Goal: Information Seeking & Learning: Find specific fact

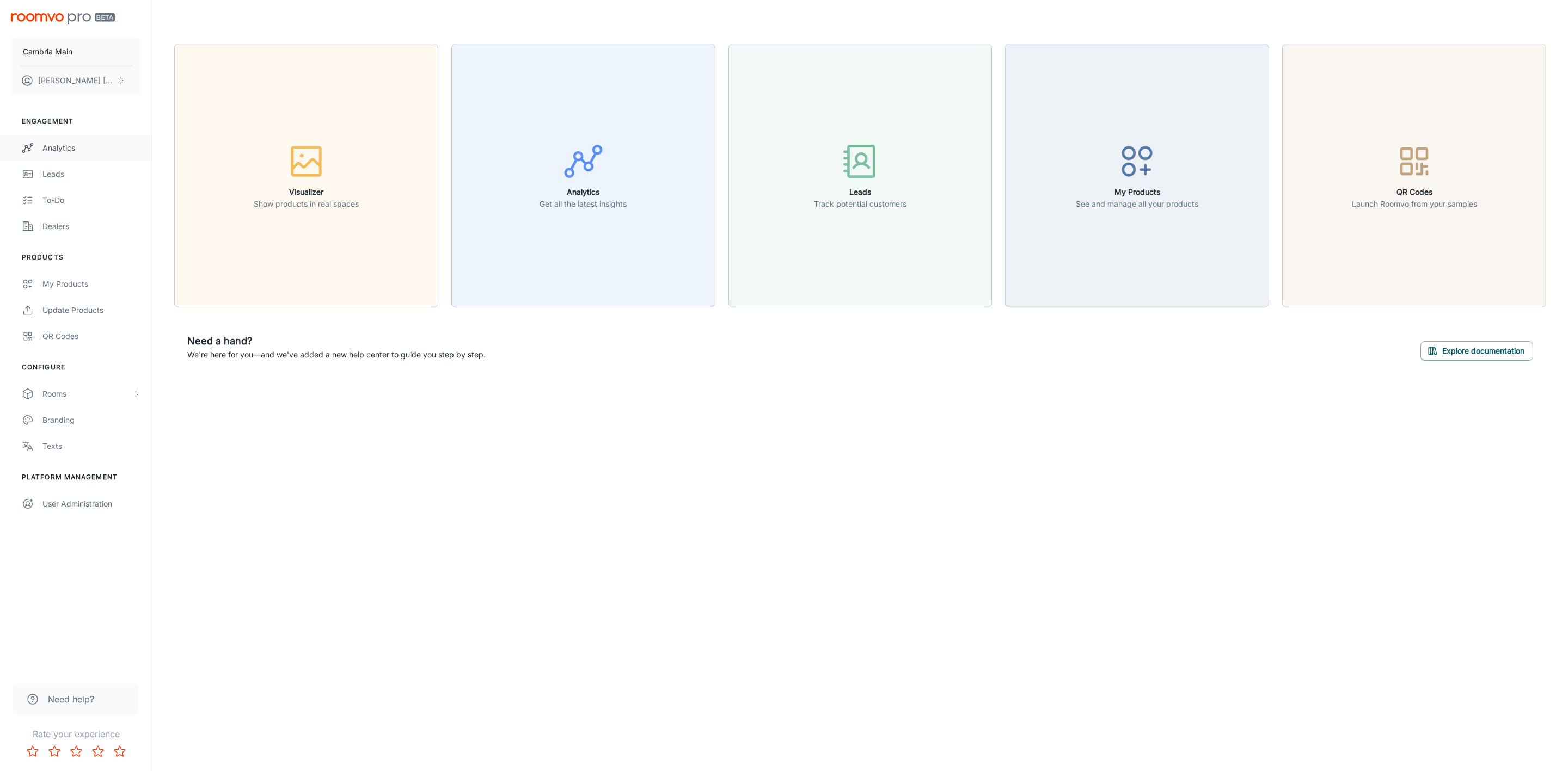
click at [57, 149] on div "Analytics" at bounding box center [92, 148] width 99 height 12
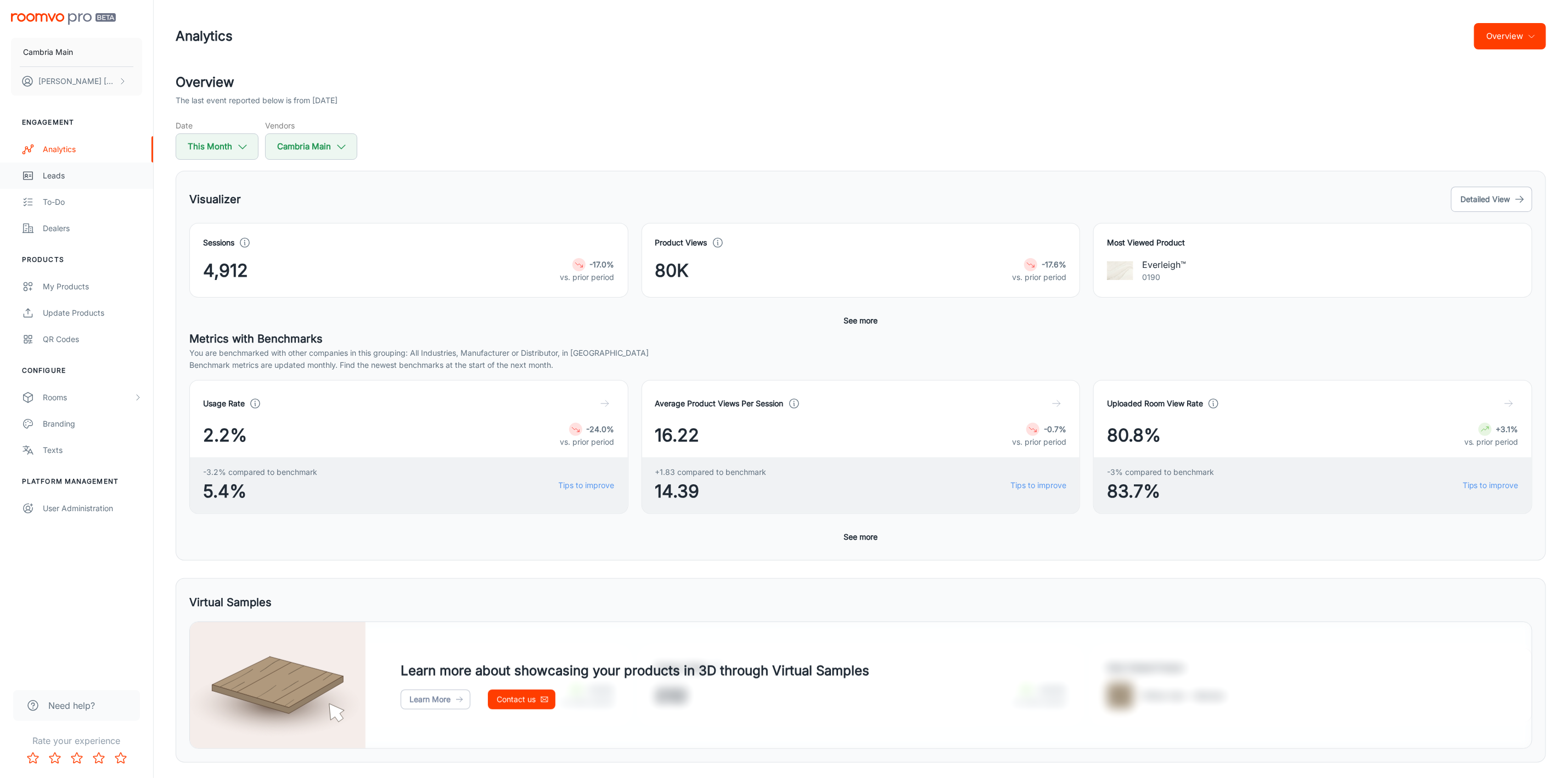
click at [61, 178] on div "Leads" at bounding box center [93, 176] width 99 height 12
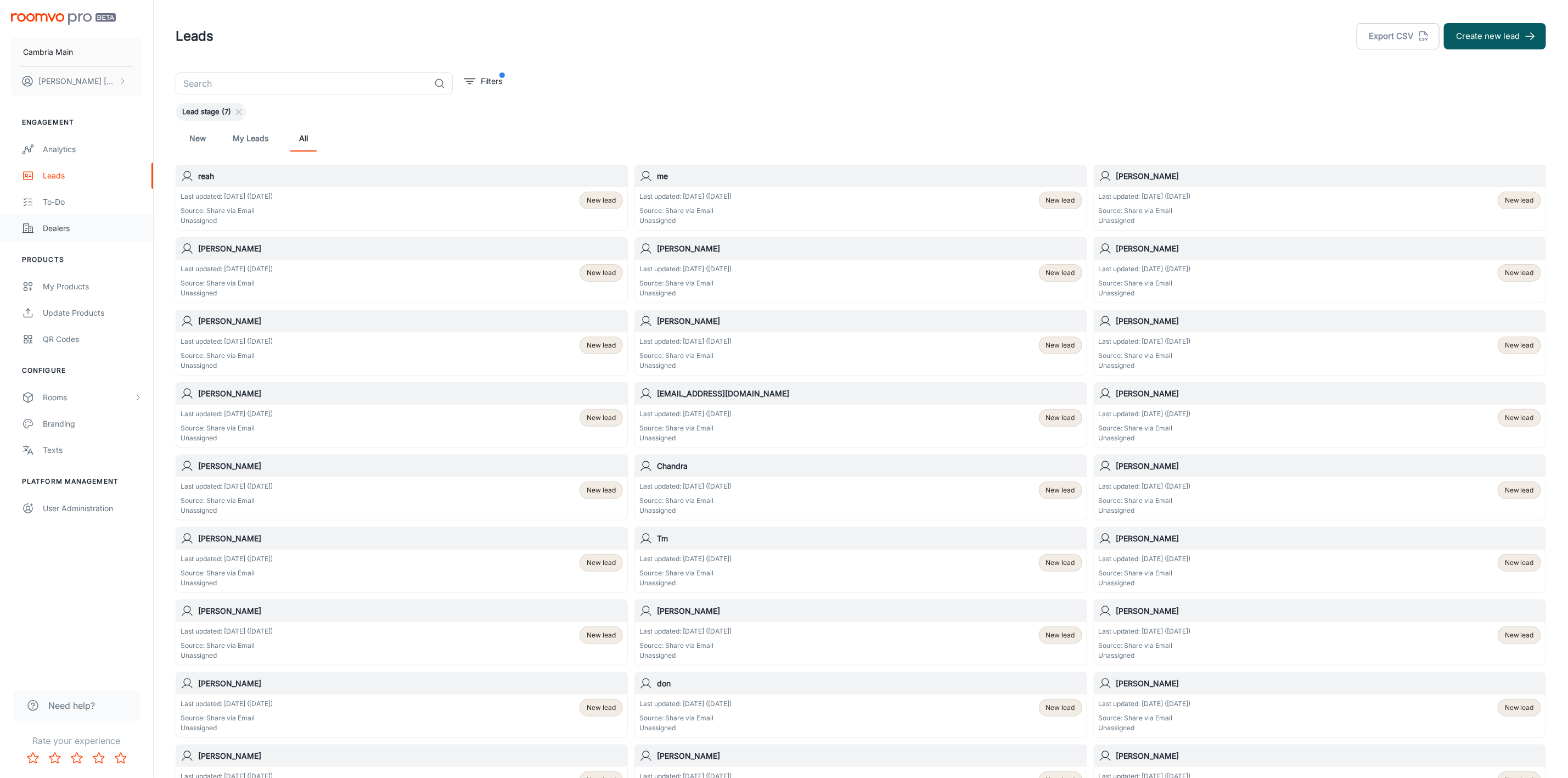
click at [65, 223] on div "Dealers" at bounding box center [93, 228] width 99 height 12
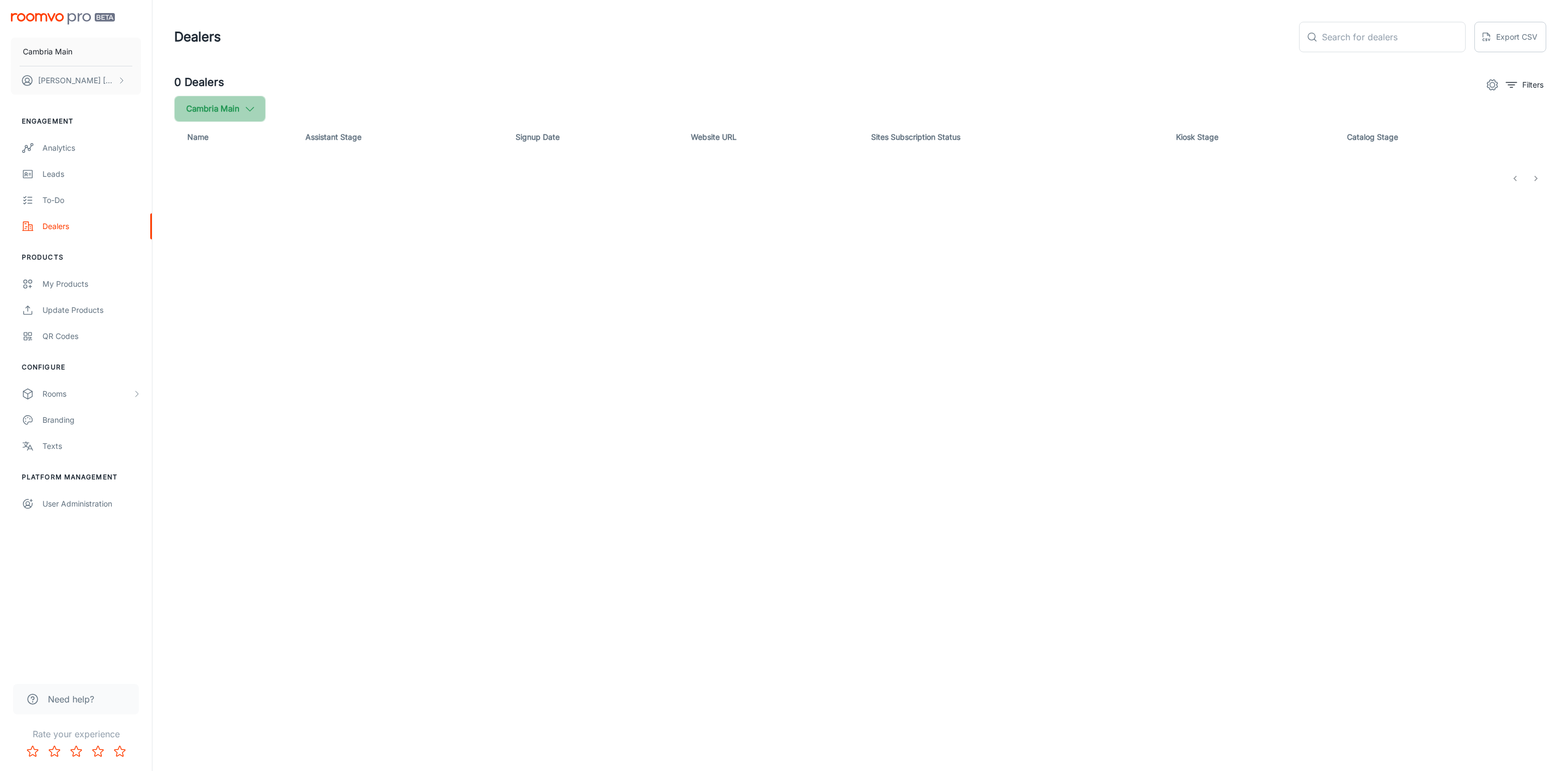
click at [239, 110] on button "Cambria Main" at bounding box center [220, 108] width 91 height 26
click at [221, 254] on span "Cambria" at bounding box center [276, 260] width 147 height 13
click at [198, 253] on input "Cambria" at bounding box center [187, 260] width 22 height 22
checkbox input "true"
click at [325, 305] on button "Apply" at bounding box center [335, 309] width 39 height 19
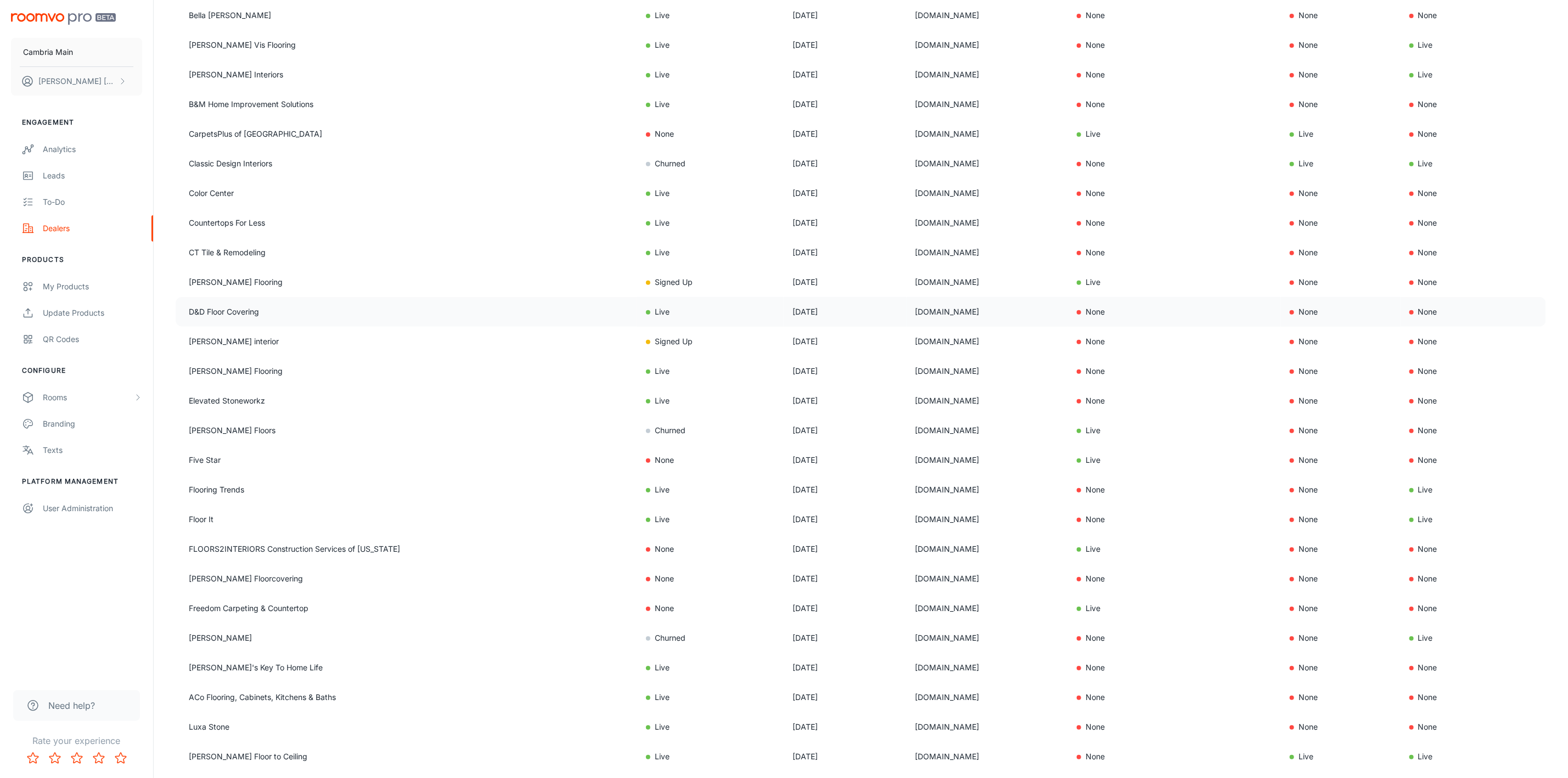
scroll to position [403, 0]
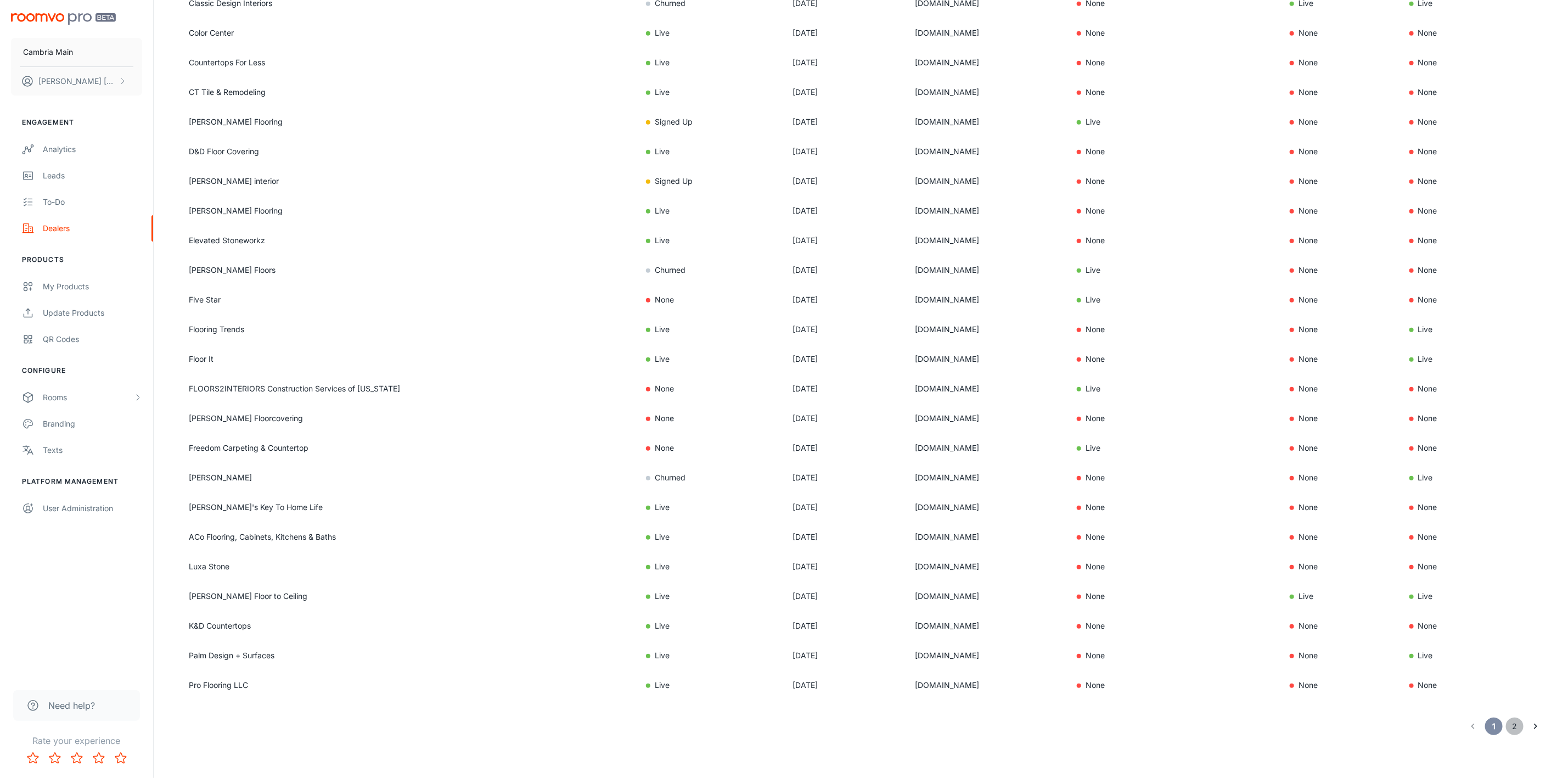
click at [1517, 723] on button "2" at bounding box center [1515, 726] width 18 height 18
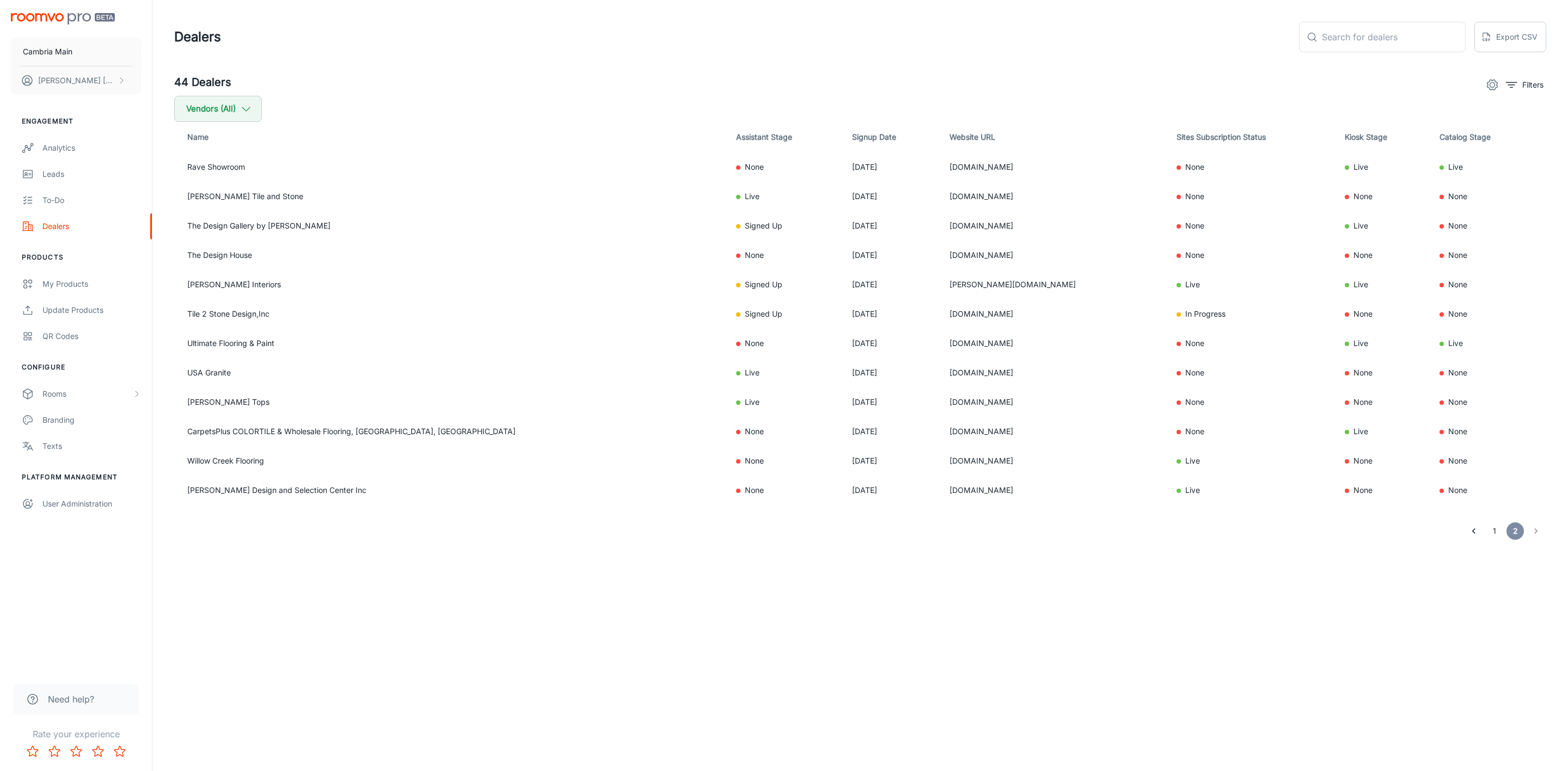
click at [1491, 533] on button "1" at bounding box center [1494, 531] width 18 height 18
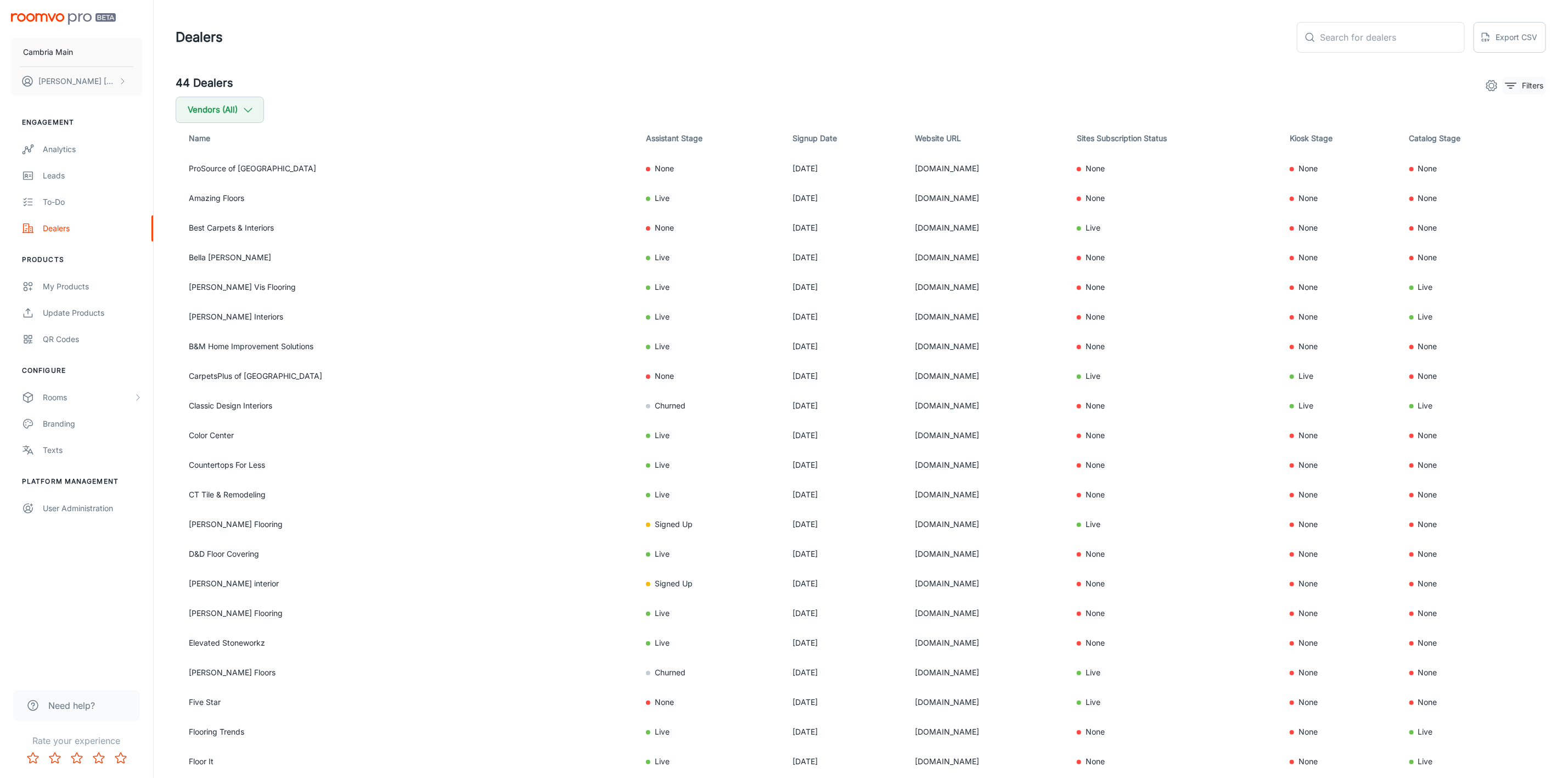
click at [1520, 86] on button "Filters" at bounding box center [1524, 85] width 44 height 18
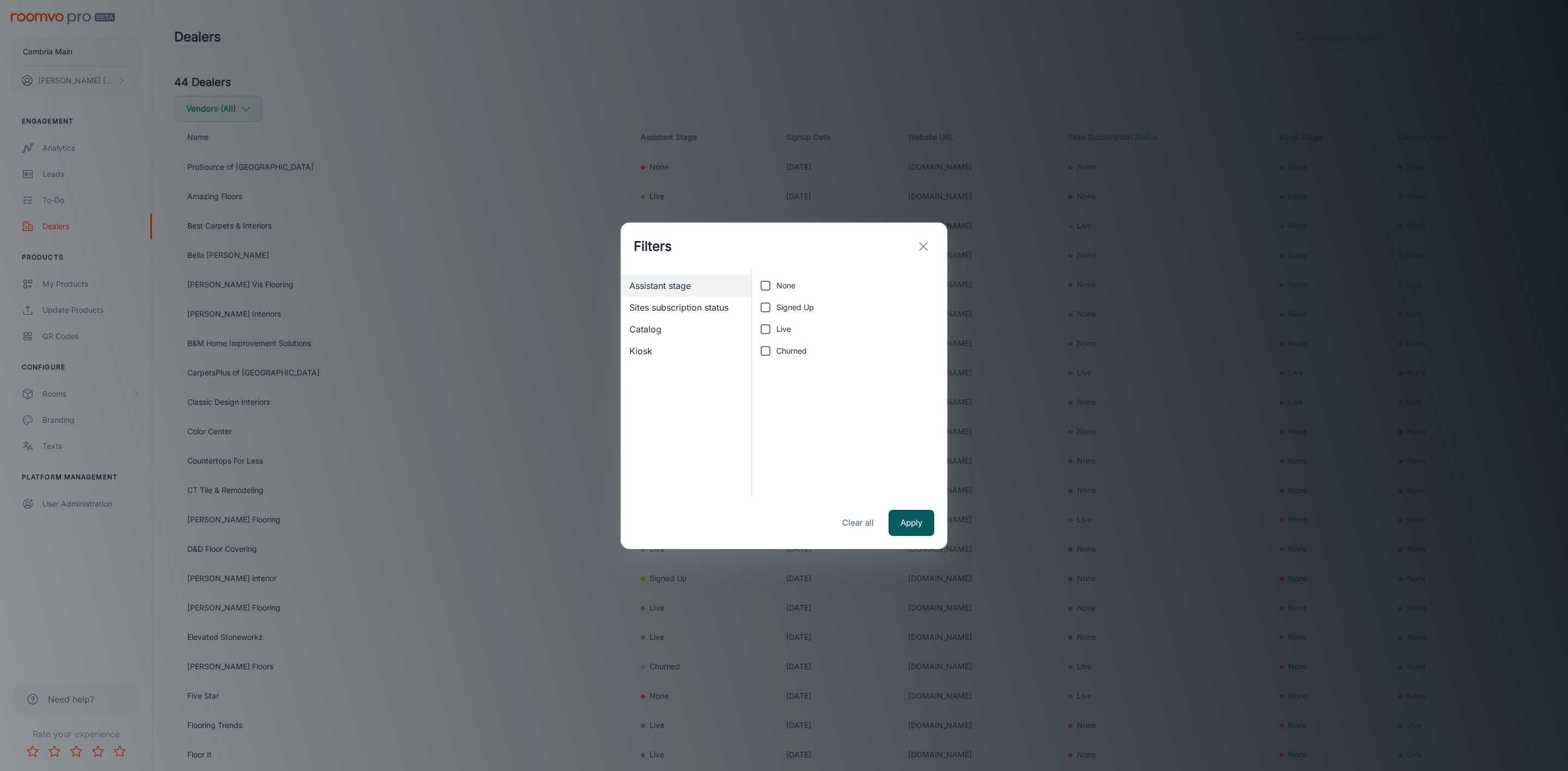
click at [776, 305] on input "Signed Up" at bounding box center [766, 307] width 22 height 22
checkbox input "true"
click at [778, 327] on span "Live" at bounding box center [783, 329] width 15 height 12
click at [776, 327] on input "Live" at bounding box center [766, 329] width 22 height 22
checkbox input "true"
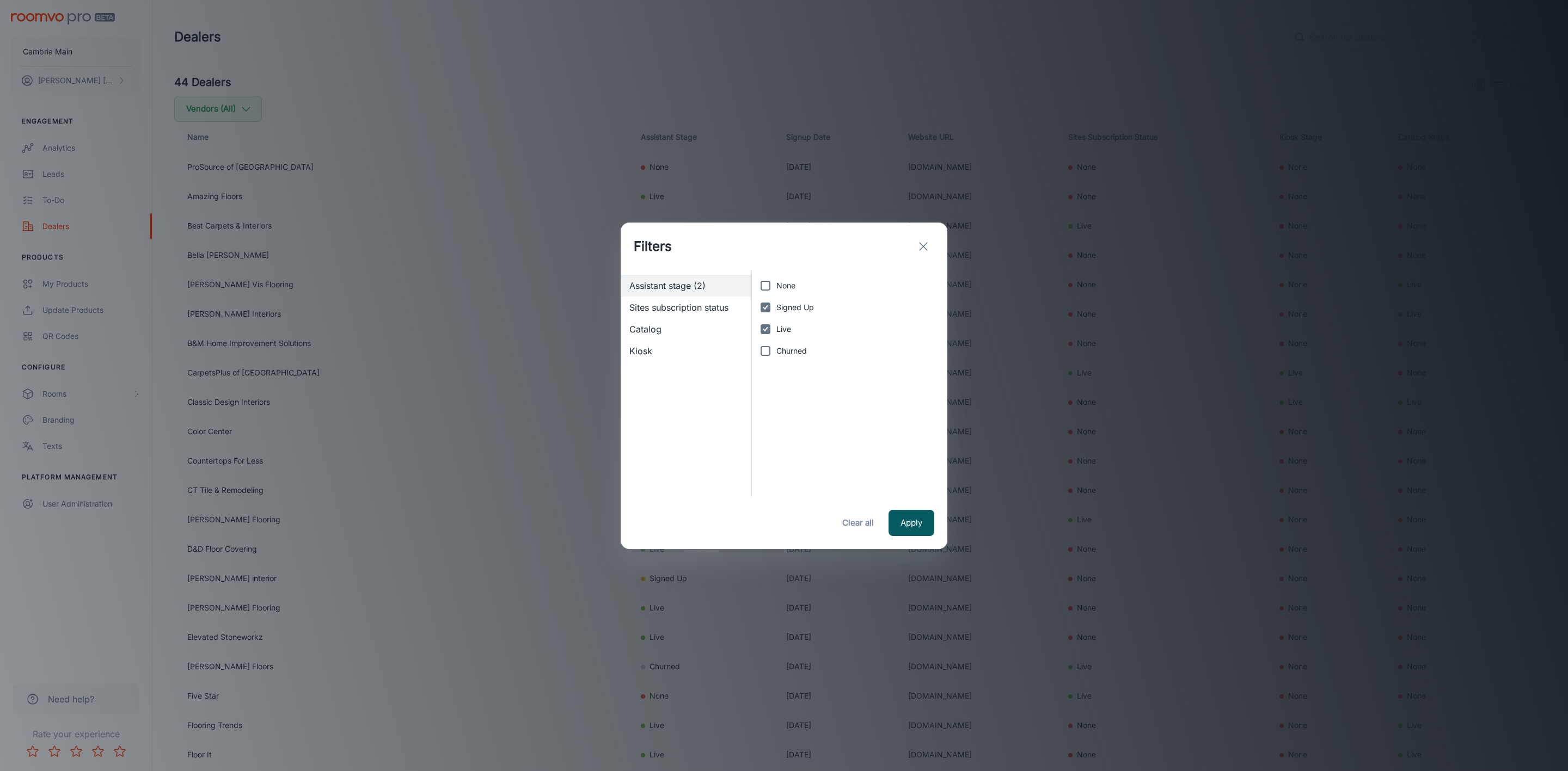
click at [792, 305] on span "Signed Up" at bounding box center [795, 308] width 38 height 12
click at [776, 305] on input "Signed Up" at bounding box center [766, 307] width 22 height 22
checkbox input "false"
click at [915, 531] on button "Apply" at bounding box center [911, 523] width 46 height 26
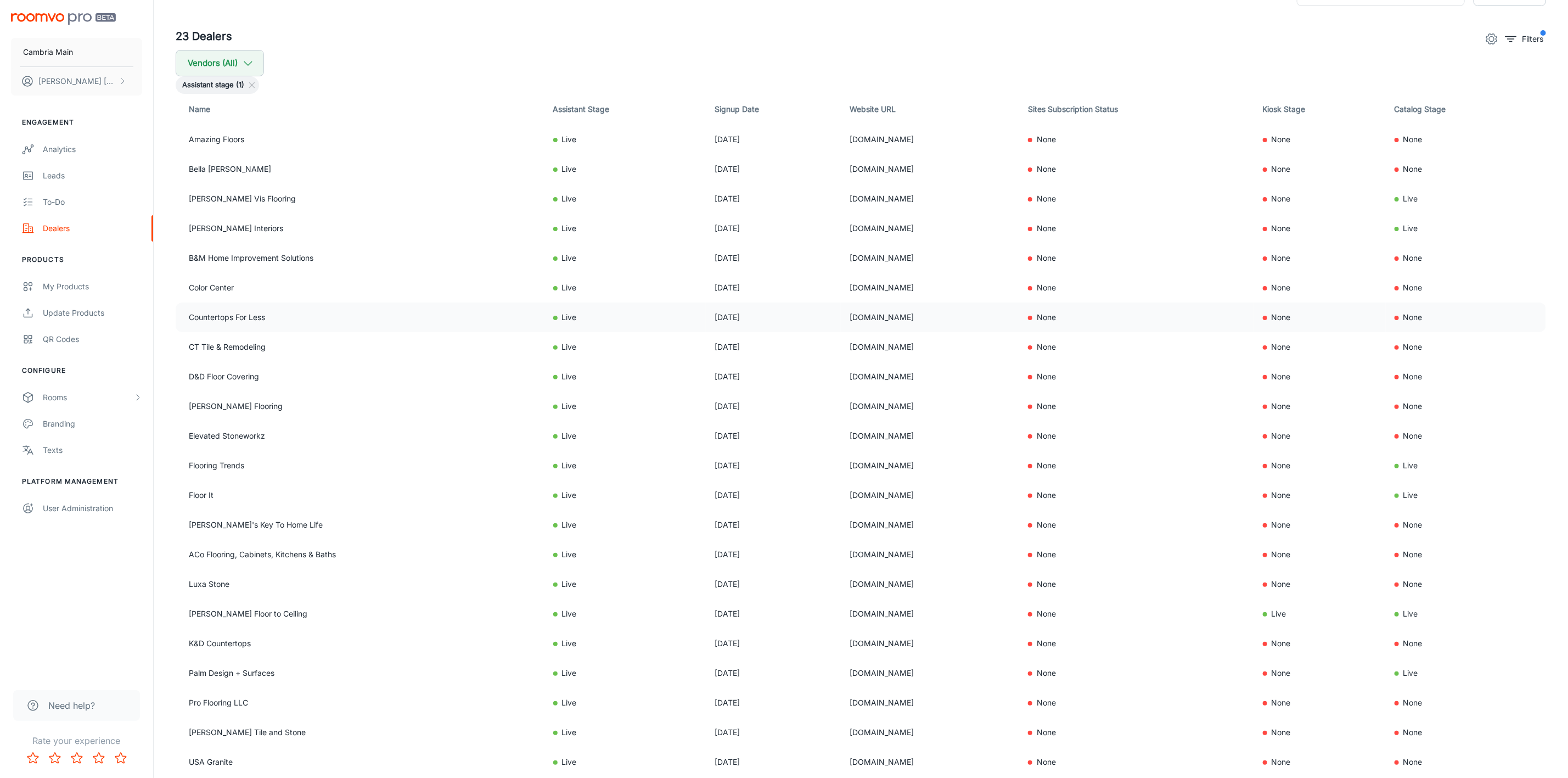
scroll to position [82, 0]
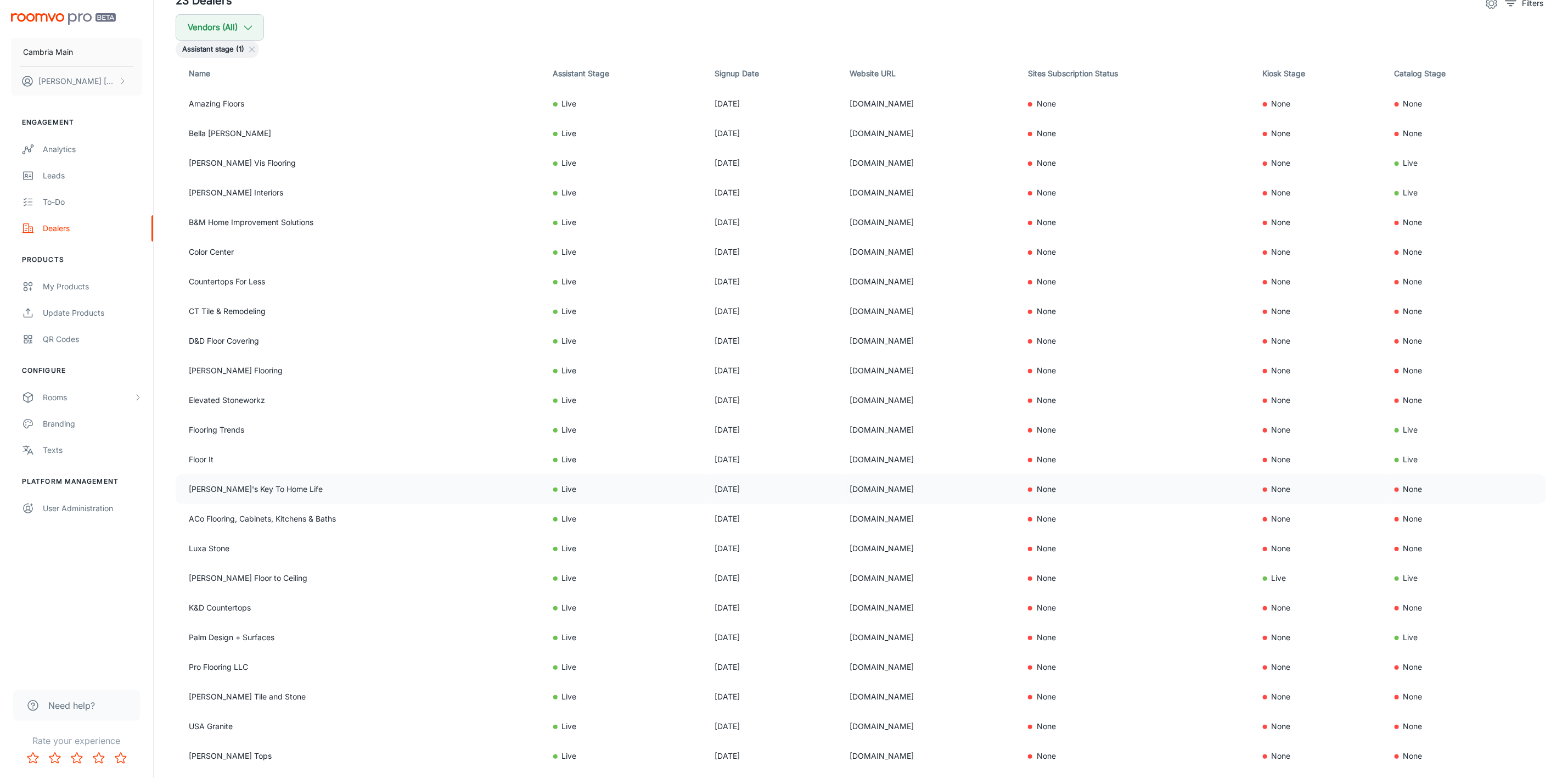
drag, startPoint x: 890, startPoint y: 492, endPoint x: 765, endPoint y: 495, distance: 125.0
click at [765, 495] on tr "[PERSON_NAME]'s Key To Home Life Live [DATE] [DOMAIN_NAME] None None None" at bounding box center [860, 489] width 1370 height 29
copy tr "[DOMAIN_NAME]"
click at [859, 513] on td "[DOMAIN_NAME]" at bounding box center [930, 519] width 179 height 29
drag, startPoint x: 845, startPoint y: 523, endPoint x: 770, endPoint y: 523, distance: 75.0
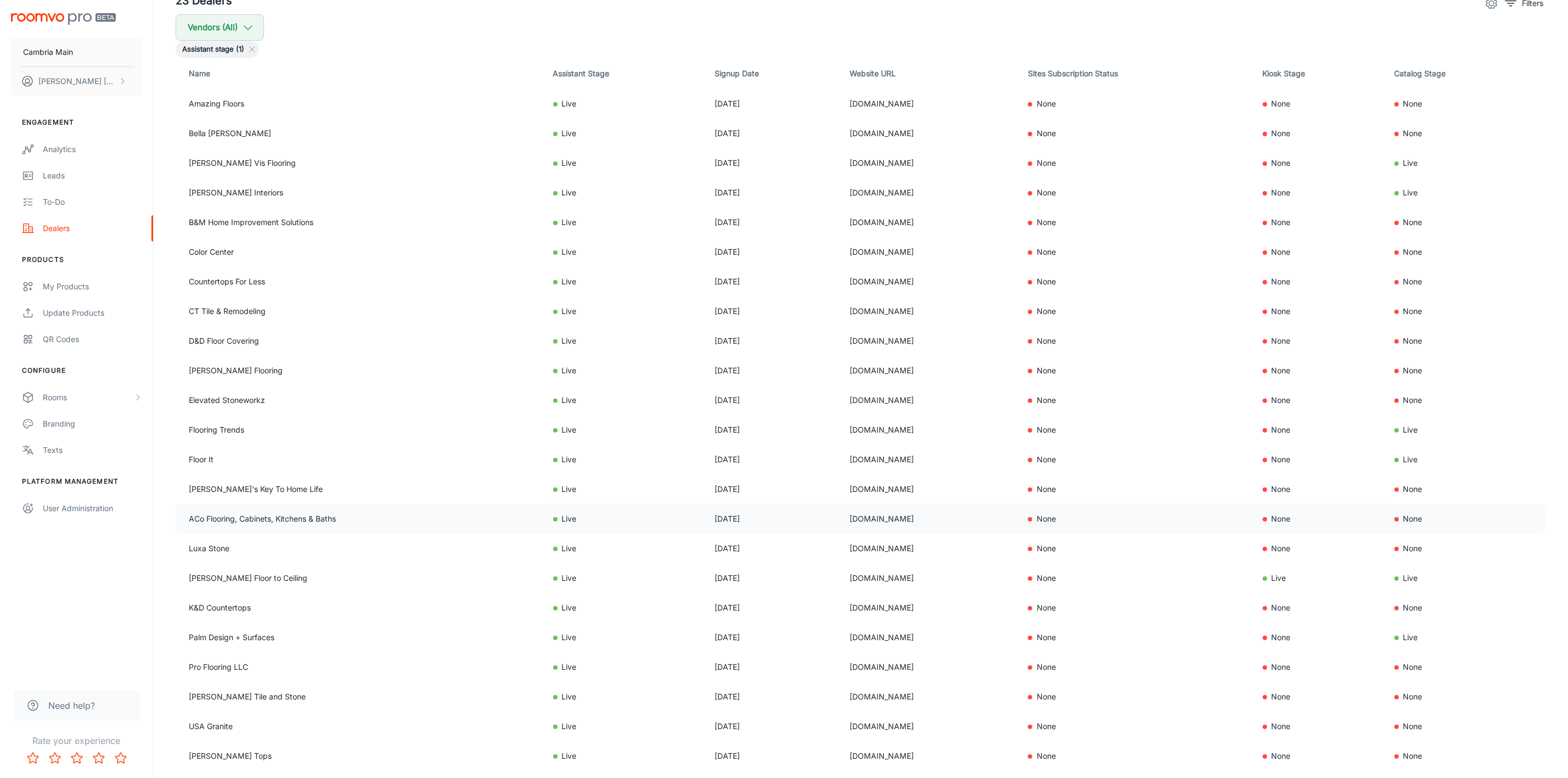
click at [770, 523] on tr "ACo Flooring, Cabinets, Kitchens & Baths Live [DATE] [DOMAIN_NAME] None None No…" at bounding box center [860, 519] width 1370 height 29
copy tr "[DOMAIN_NAME]"
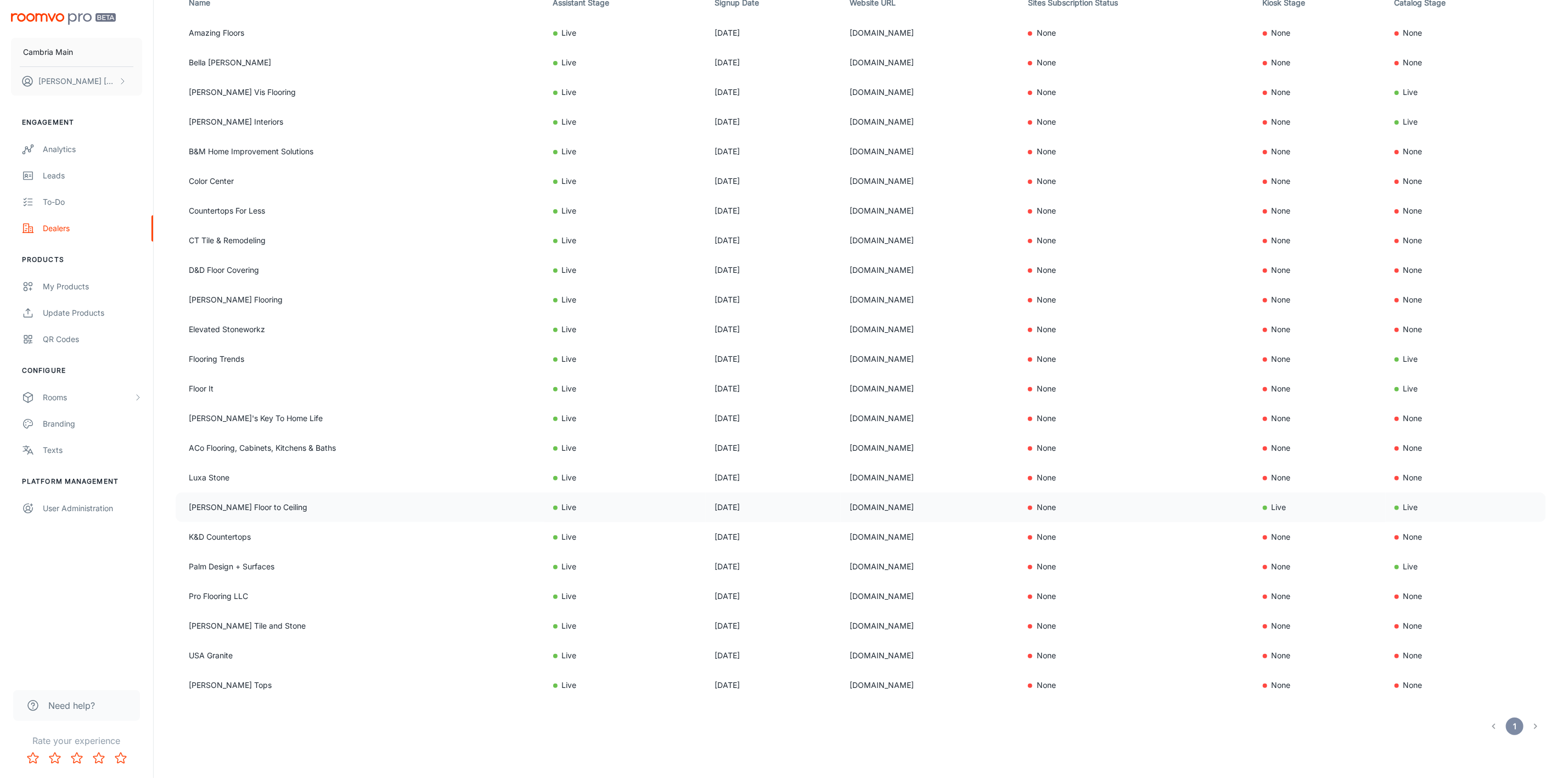
scroll to position [0, 0]
